Goal: Task Accomplishment & Management: Manage account settings

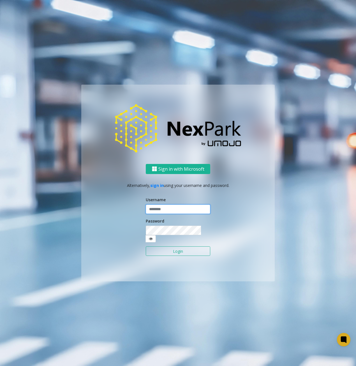
type input "******"
click at [157, 214] on input "******" at bounding box center [178, 210] width 64 height 10
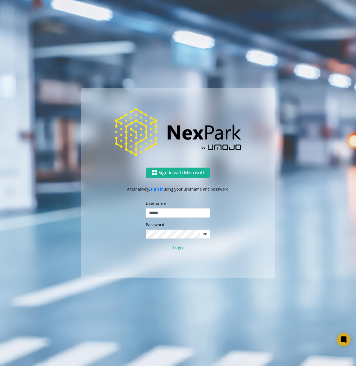
click at [229, 201] on div "Sign in with Microsoft Alternatively, sign in using your username and password.…" at bounding box center [177, 223] width 193 height 110
click at [179, 246] on button "Login" at bounding box center [178, 248] width 64 height 10
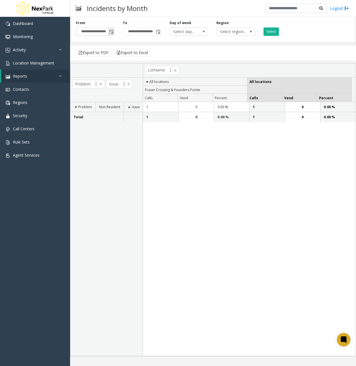
click at [96, 31] on input "**********" at bounding box center [95, 32] width 38 height 8
click at [109, 31] on span "Toggle popup" at bounding box center [111, 32] width 4 height 4
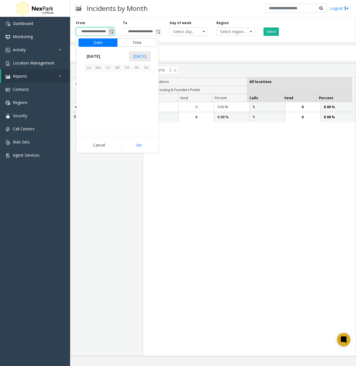
scroll to position [100555, 0]
click at [137, 79] on span "1" at bounding box center [137, 77] width 10 height 10
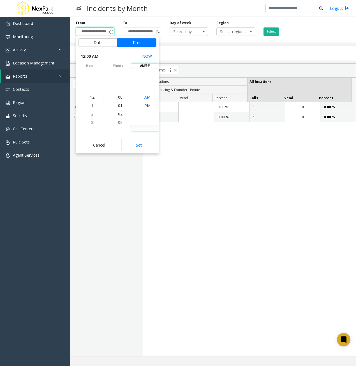
click at [146, 98] on span "AM" at bounding box center [147, 96] width 6 height 5
click at [143, 144] on button "Set" at bounding box center [138, 145] width 35 height 12
type input "**********"
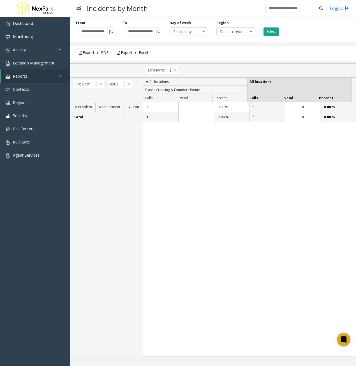
click at [269, 32] on button "Select" at bounding box center [271, 31] width 15 height 8
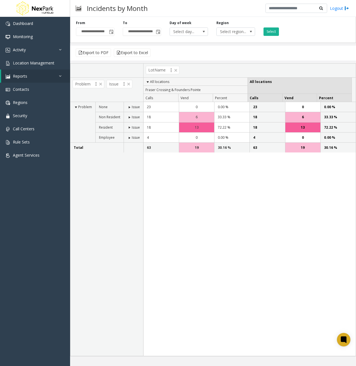
click at [129, 117] on span at bounding box center [129, 117] width 4 height 4
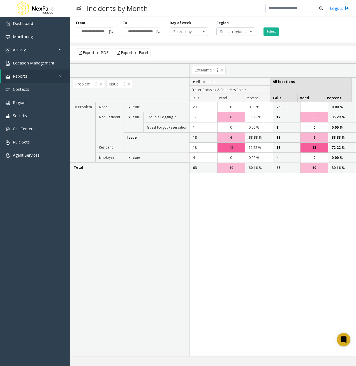
click at [128, 158] on span at bounding box center [129, 158] width 4 height 4
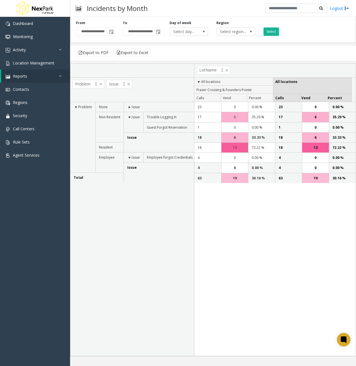
click at [129, 107] on span at bounding box center [129, 107] width 4 height 4
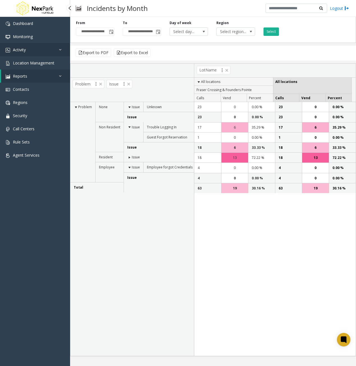
click at [22, 51] on span "Activity" at bounding box center [19, 49] width 13 height 5
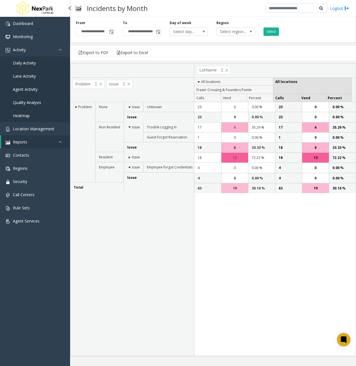
click at [26, 62] on span "Daily Activity" at bounding box center [24, 62] width 23 height 5
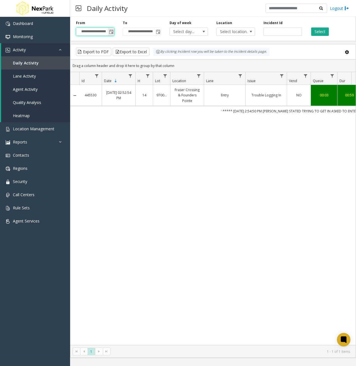
click at [105, 31] on input "**********" at bounding box center [95, 32] width 38 height 8
click at [111, 33] on span "Toggle popup" at bounding box center [111, 32] width 4 height 4
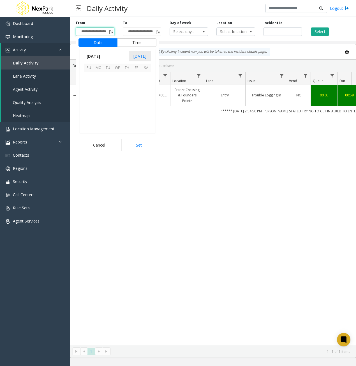
scroll to position [100555, 0]
click at [137, 75] on span "1" at bounding box center [137, 77] width 10 height 10
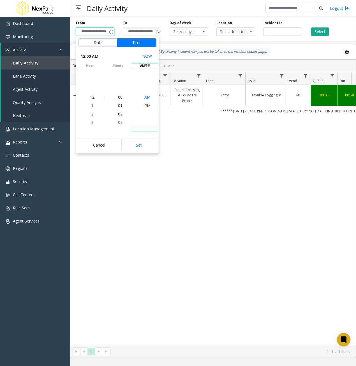
click at [146, 97] on span "AM" at bounding box center [147, 96] width 6 height 5
click at [140, 147] on button "Set" at bounding box center [138, 145] width 35 height 12
type input "**********"
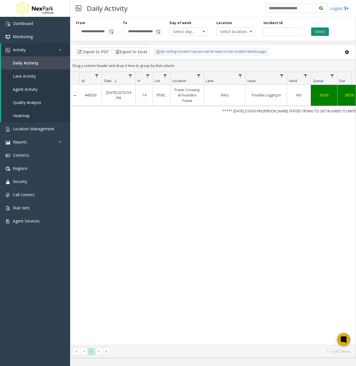
click at [320, 29] on button "Select" at bounding box center [320, 31] width 18 height 8
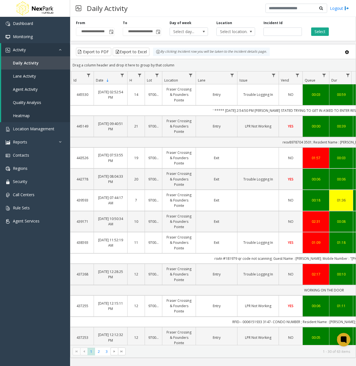
scroll to position [0, 6]
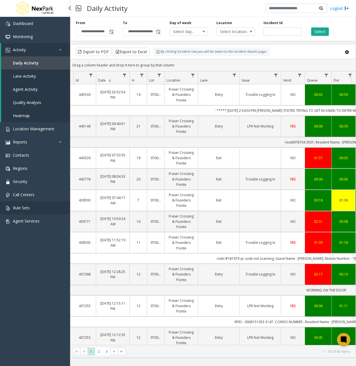
click at [20, 206] on span "Rule Sets" at bounding box center [21, 207] width 17 height 5
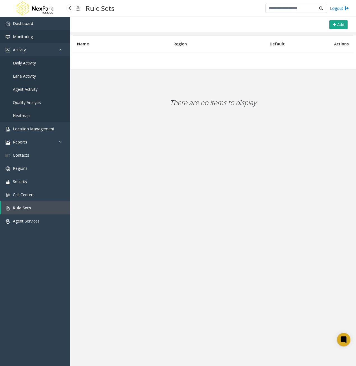
click at [28, 36] on span "Monitoring" at bounding box center [23, 36] width 20 height 5
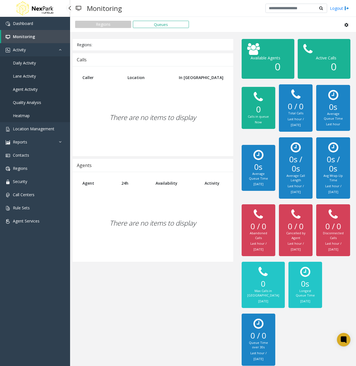
click at [24, 64] on span "Daily Activity" at bounding box center [24, 62] width 23 height 5
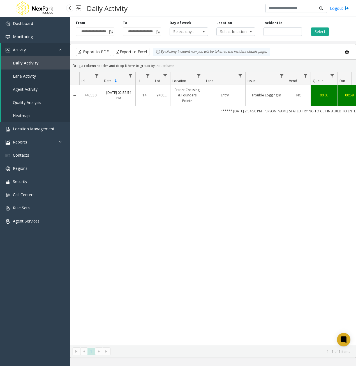
click at [24, 79] on link "Lane Activity" at bounding box center [35, 76] width 69 height 13
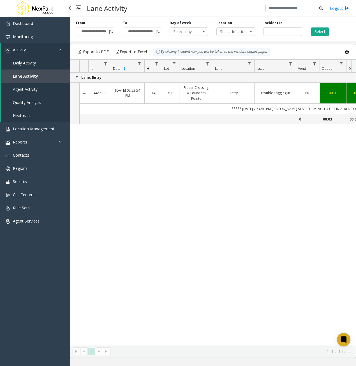
click at [27, 91] on span "Agent Activity" at bounding box center [25, 89] width 25 height 5
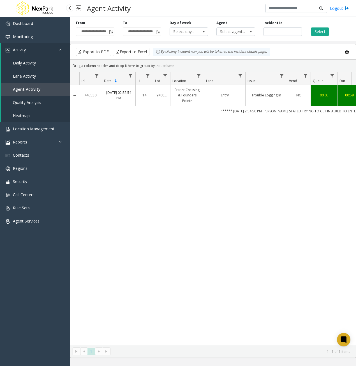
click at [27, 103] on span "Quality Analysis" at bounding box center [27, 102] width 28 height 5
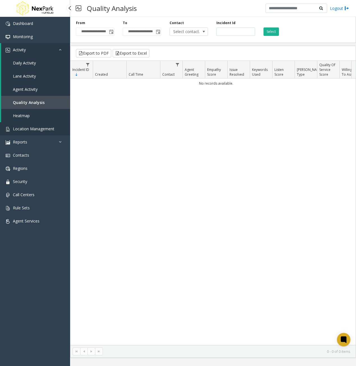
click at [30, 131] on span "Location Management" at bounding box center [33, 128] width 41 height 5
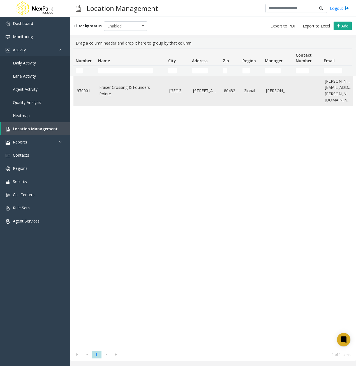
click at [121, 89] on link "Fraser Crossing & Founders Pointe" at bounding box center [130, 90] width 63 height 13
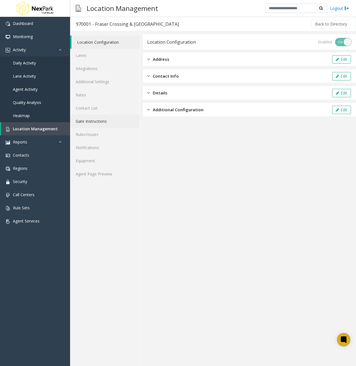
click at [95, 123] on link "Gate Instructions" at bounding box center [105, 121] width 70 height 13
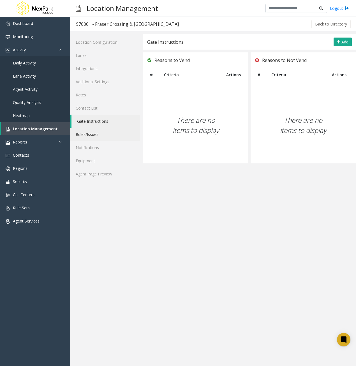
click at [90, 137] on link "Rules/Issues" at bounding box center [105, 134] width 70 height 13
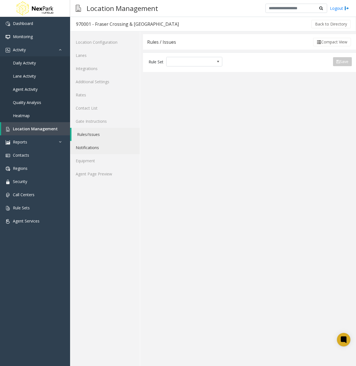
click at [91, 144] on link "Notifications" at bounding box center [105, 147] width 70 height 13
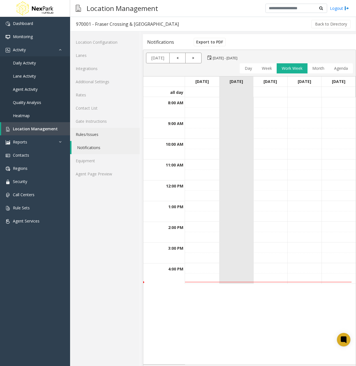
click at [87, 137] on link "Rules/Issues" at bounding box center [105, 134] width 70 height 13
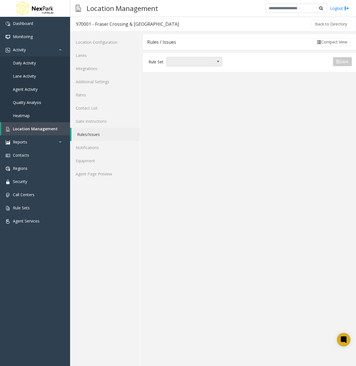
click at [180, 65] on span "NO DATA FOUND" at bounding box center [189, 61] width 44 height 9
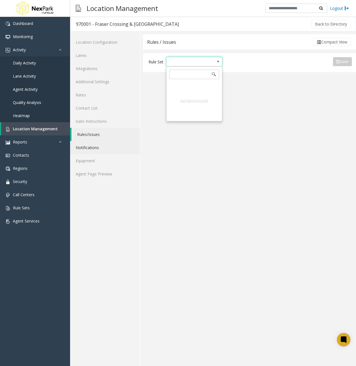
drag, startPoint x: 146, startPoint y: 136, endPoint x: 132, endPoint y: 146, distance: 17.0
click at [144, 137] on app-rules "Rules / Issues Compact View Rule Set Save Export to PDF Export to Excel Issue V…" at bounding box center [249, 200] width 213 height 332
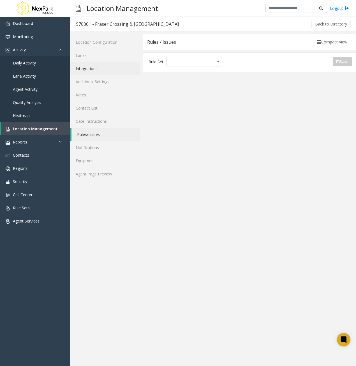
click at [86, 68] on link "Integrations" at bounding box center [105, 68] width 70 height 13
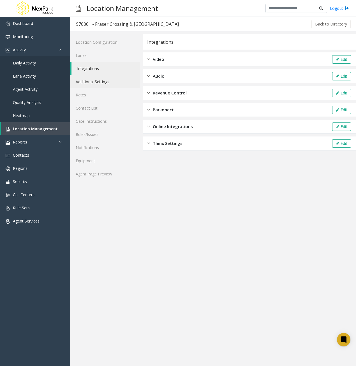
click at [94, 79] on link "Additional Settings" at bounding box center [105, 81] width 70 height 13
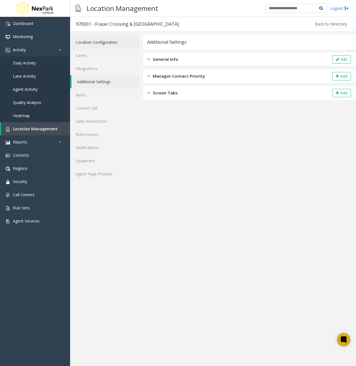
click at [99, 41] on link "Location Configuration" at bounding box center [105, 42] width 70 height 13
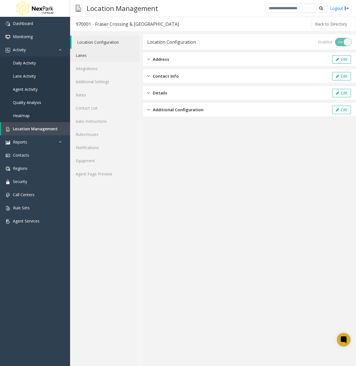
click at [86, 55] on link "Lanes" at bounding box center [105, 55] width 70 height 13
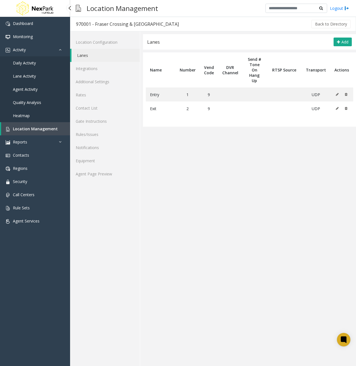
click at [28, 65] on span "Daily Activity" at bounding box center [24, 62] width 23 height 5
